Goal: Task Accomplishment & Management: Manage account settings

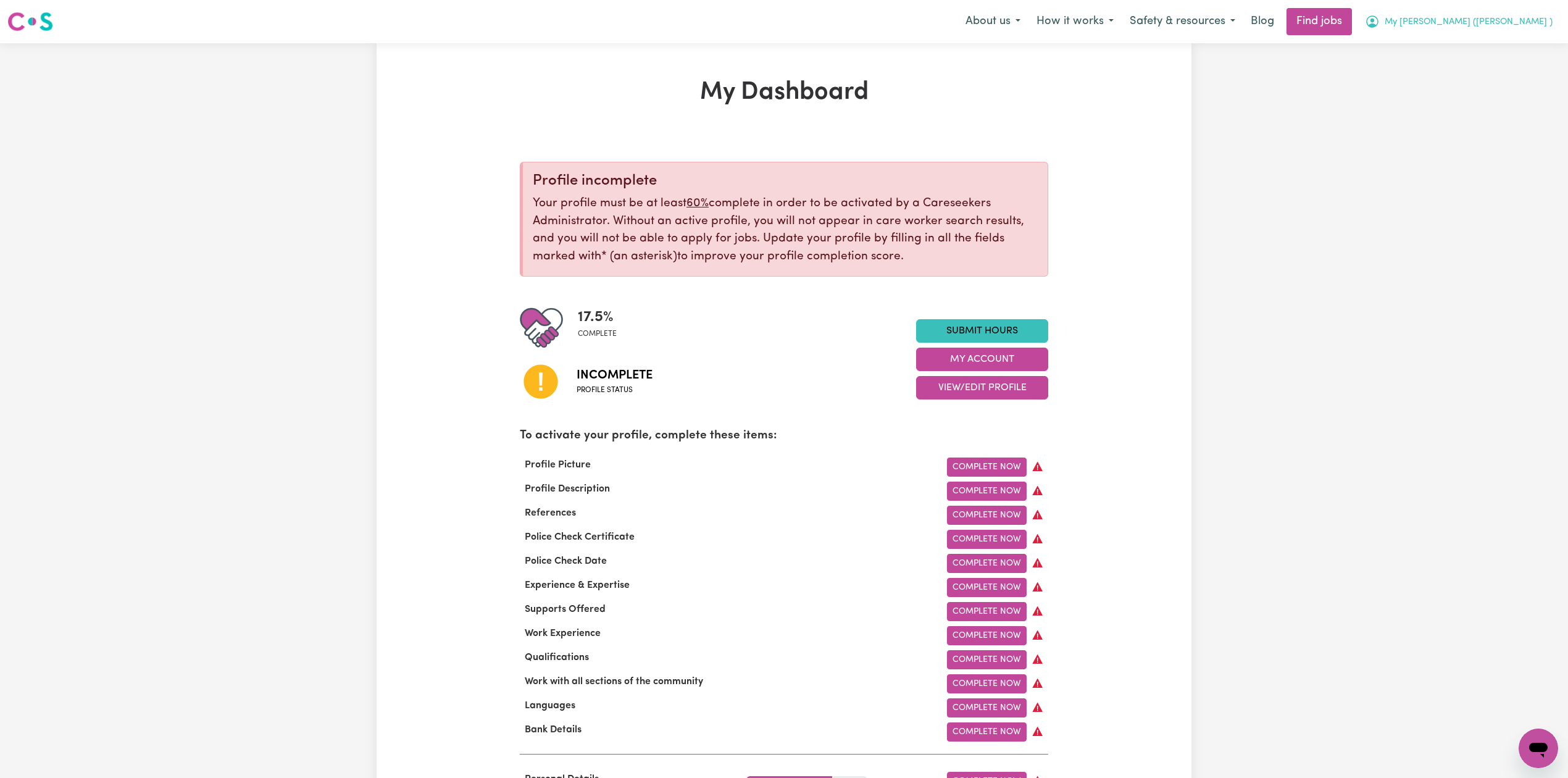
click at [1492, 26] on span "My [PERSON_NAME] ([PERSON_NAME] )" at bounding box center [1468, 23] width 168 height 14
click at [1482, 84] on link "Logout" at bounding box center [1510, 94] width 97 height 24
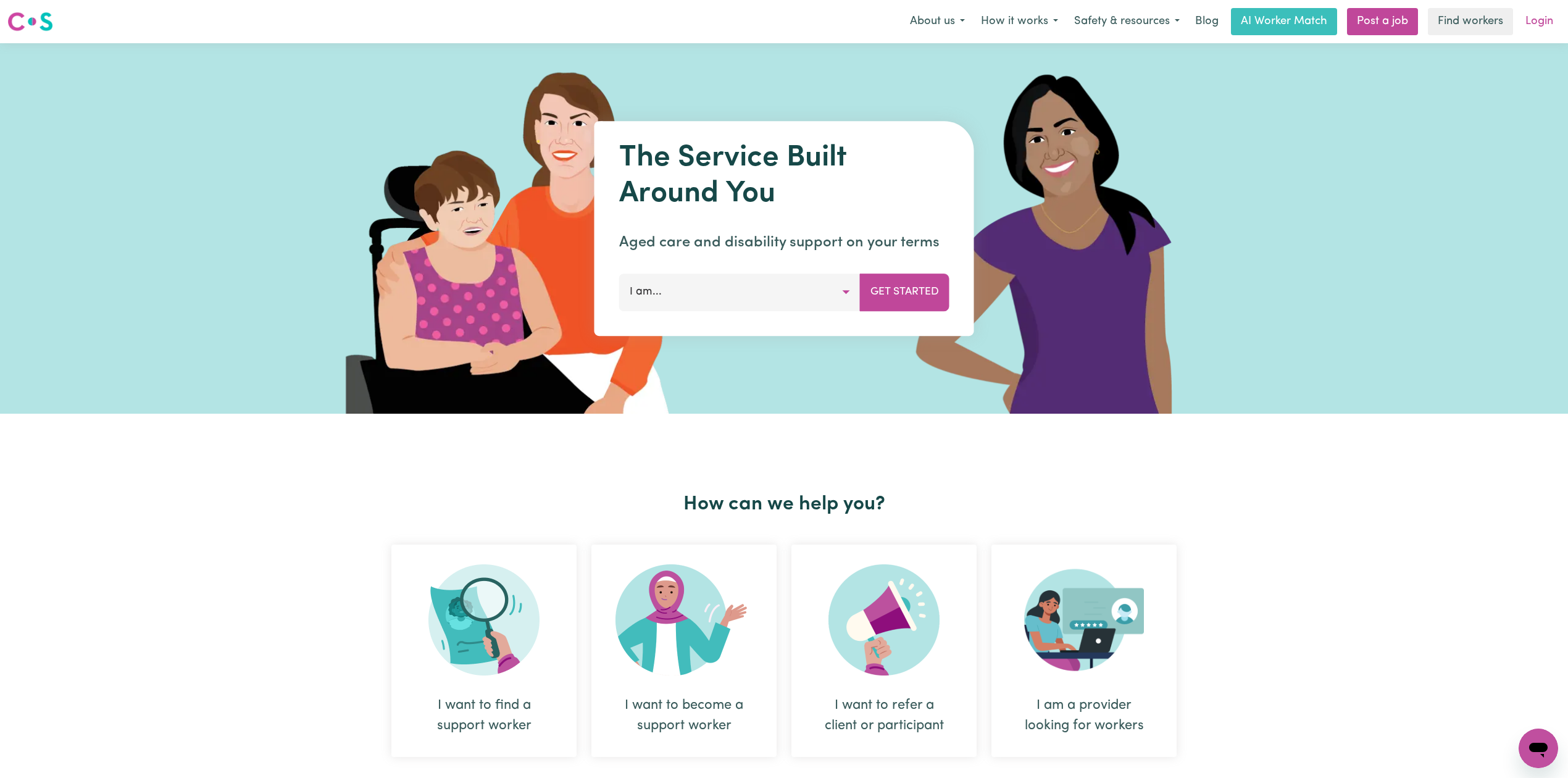
click at [1547, 28] on link "Login" at bounding box center [1539, 22] width 42 height 27
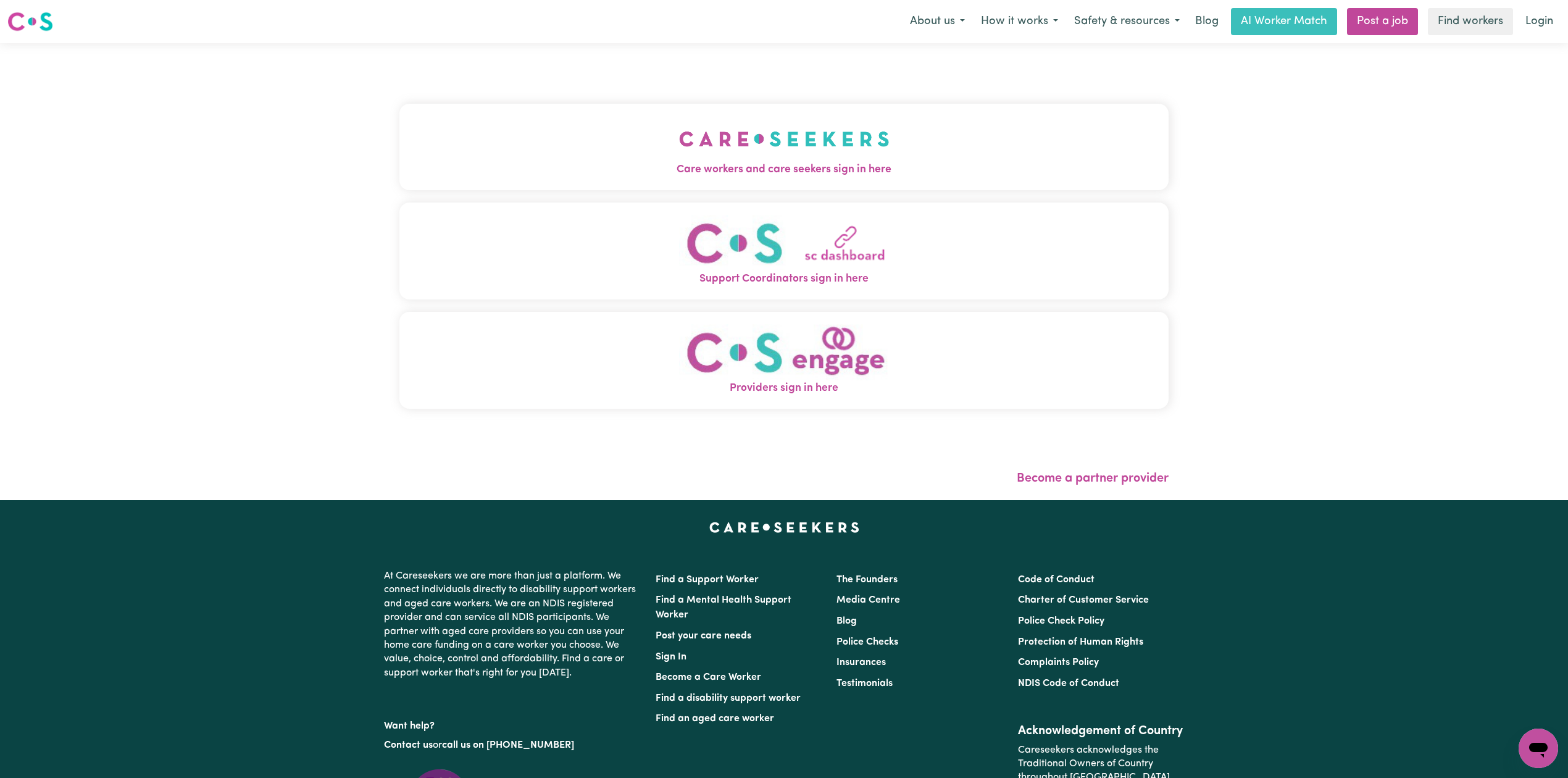
click at [808, 146] on img "Care workers and care seekers sign in here" at bounding box center [784, 138] width 211 height 46
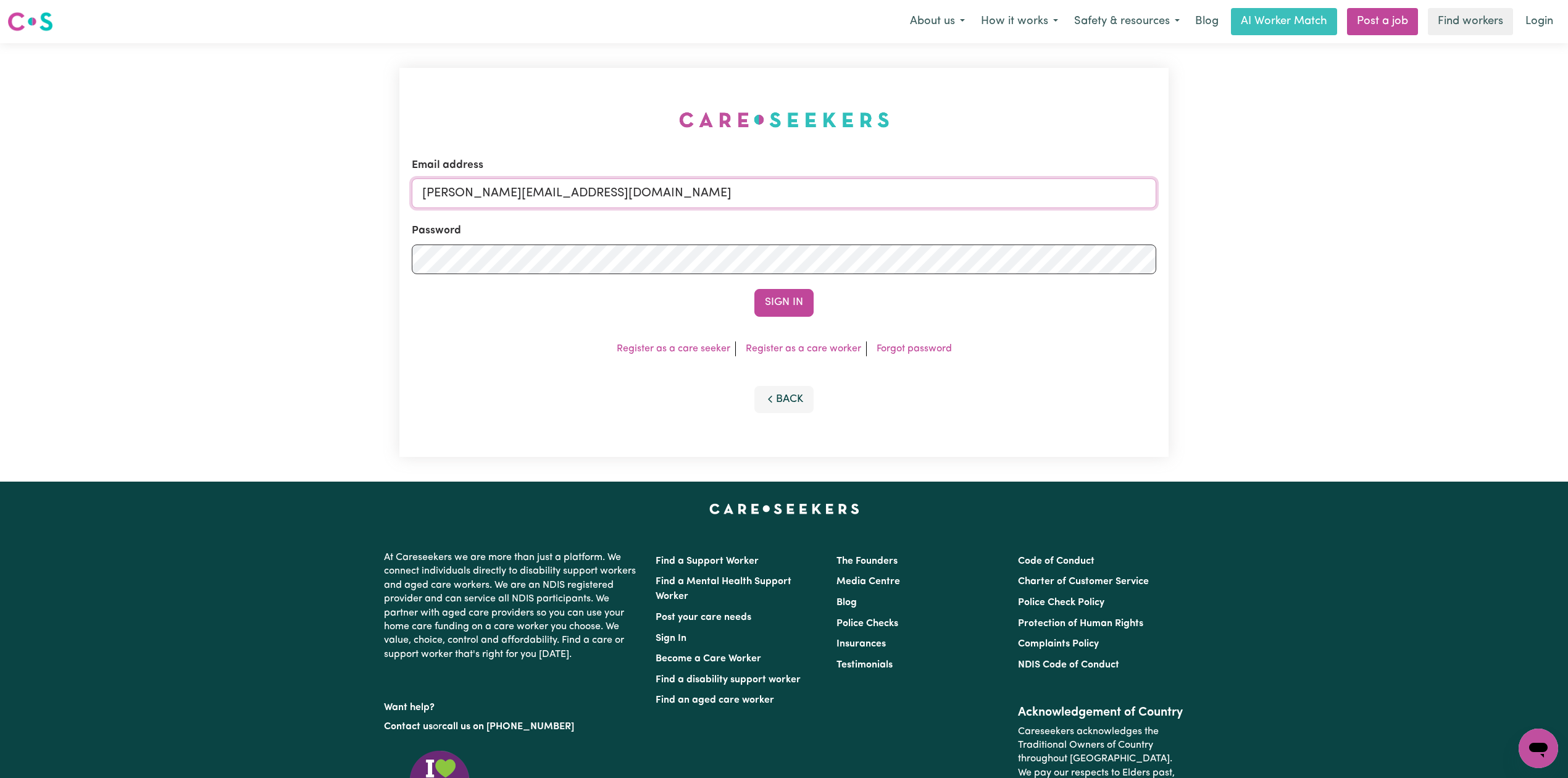
click at [638, 204] on input "[PERSON_NAME][EMAIL_ADDRESS][DOMAIN_NAME]" at bounding box center [784, 193] width 744 height 29
drag, startPoint x: 484, startPoint y: 190, endPoint x: 815, endPoint y: 209, distance: 331.5
click at [815, 209] on form "Email address Superuser~[EMAIL_ADDRESS][DOMAIN_NAME] Password Sign In" at bounding box center [784, 237] width 744 height 159
type input "Superuser~[PERSON_NAME][EMAIL_ADDRESS][DOMAIN_NAME]"
click at [754, 289] on button "Sign In" at bounding box center [784, 303] width 59 height 27
